Goal: Task Accomplishment & Management: Manage account settings

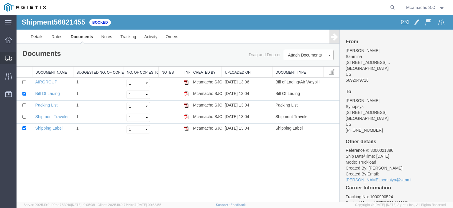
click at [20, 58] on span "Shipments" at bounding box center [18, 58] width 4 height 12
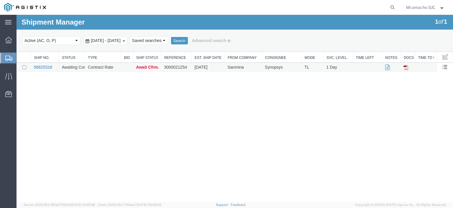
click at [45, 66] on link "56825316" at bounding box center [43, 67] width 18 height 5
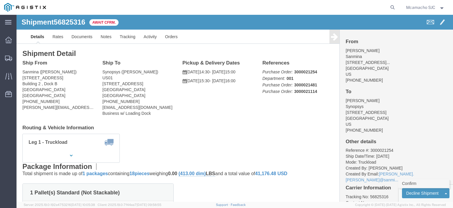
click link "Confirm"
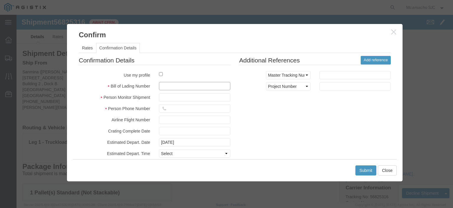
click input "text"
paste input "1000990608"
type input "1000990608"
type input "[PERSON_NAME]"
type input "4084571280"
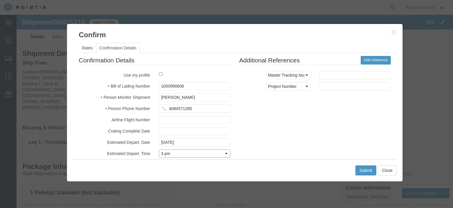
select select "1400"
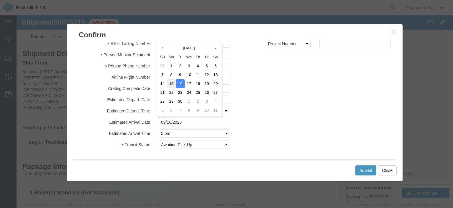
click td "15"
type input "[DATE]"
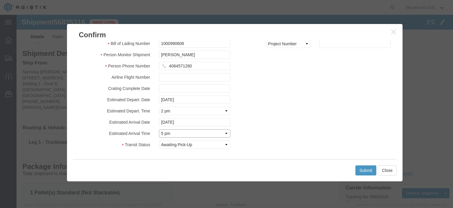
click select "Select Midnight 1 am 2 am 3 am 4 am 5 am 6 am 7 am 8 am 9 am 10 am 11 am 12 Noo…"
select select "1600"
click select "Select Midnight 1 am 2 am 3 am 4 am 5 am 6 am 7 am 8 am 9 am 10 am 11 am 12 Noo…"
click button "Submit"
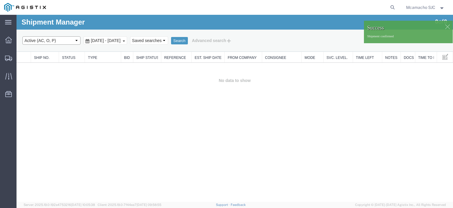
click at [60, 37] on select "Select status Active (AC, O, P) All Approved Awaiting Confirmation (AC) Booked …" at bounding box center [51, 40] width 58 height 8
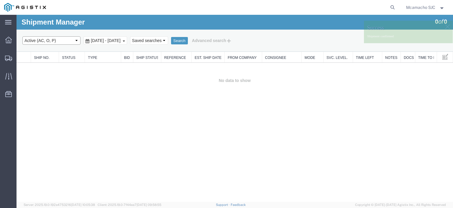
select select "BOOK"
click at [22, 36] on select "Select status Active (AC, O, P) All Approved Awaiting Confirmation (AC) Booked …" at bounding box center [51, 40] width 58 height 8
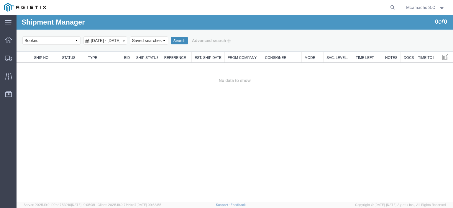
click at [188, 42] on button "Search" at bounding box center [179, 41] width 17 height 8
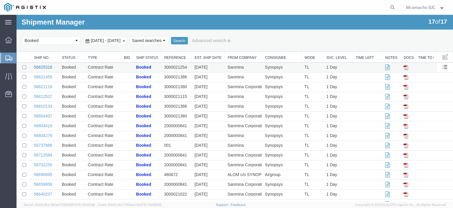
click at [43, 66] on link "56825316" at bounding box center [43, 67] width 18 height 5
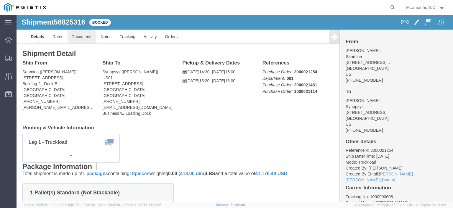
click link "Documents"
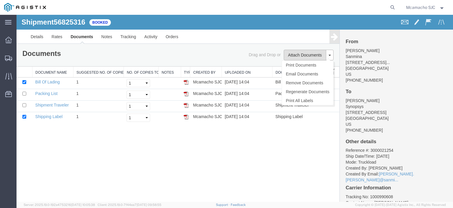
click at [303, 53] on button "Attach Documents" at bounding box center [305, 55] width 43 height 11
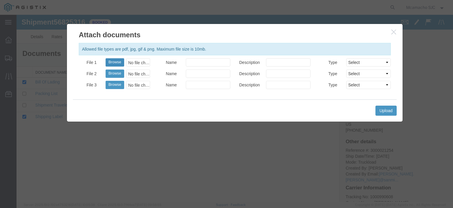
click at [115, 62] on button "Browse" at bounding box center [115, 62] width 19 height 8
type input "C:\fakepath\1000990608.pdf"
click at [213, 61] on input "Name" at bounding box center [208, 62] width 45 height 8
type input "AIRGROUP"
click at [279, 63] on input "Description" at bounding box center [288, 62] width 45 height 8
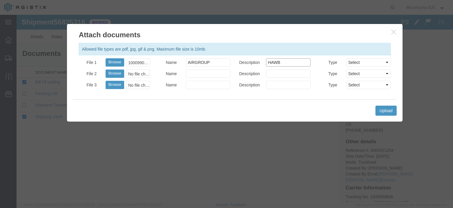
type input "HAWB"
click at [368, 61] on select "Select AWB Label Bill of Lading/Air Waybill Certificate of Origin (English) Cla…" at bounding box center [369, 62] width 45 height 8
select select "BILL_OF_LADING"
click at [347, 58] on select "Select AWB Label Bill of Lading/Air Waybill Certificate of Origin (English) Cla…" at bounding box center [369, 62] width 45 height 8
click at [385, 106] on button "Upload" at bounding box center [386, 110] width 21 height 10
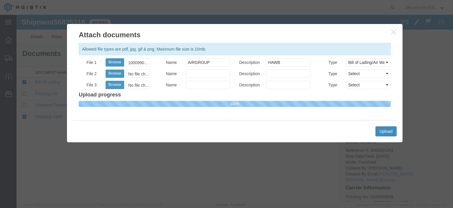
select select
